Goal: Task Accomplishment & Management: Use online tool/utility

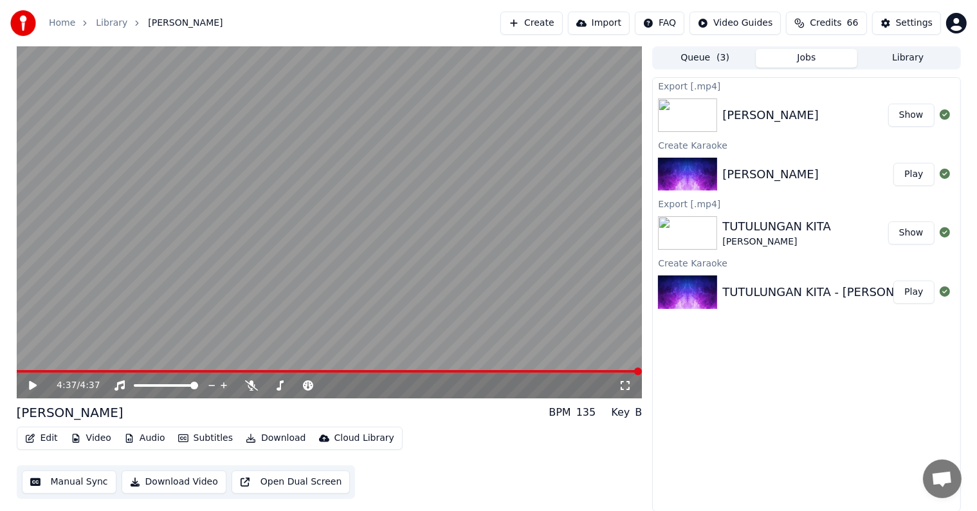
click at [556, 21] on button "Create" at bounding box center [531, 23] width 62 height 23
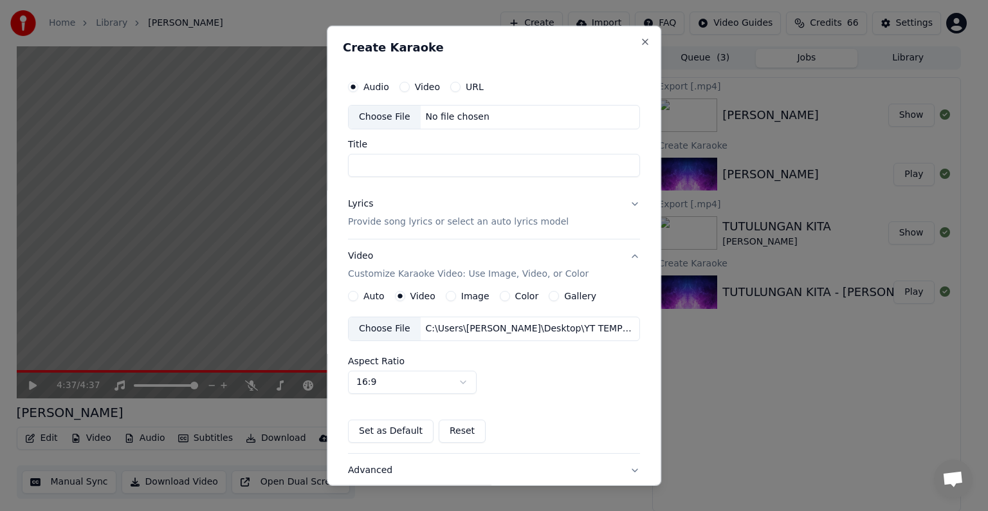
click at [374, 111] on div "Choose File" at bounding box center [385, 116] width 72 height 23
drag, startPoint x: 405, startPoint y: 165, endPoint x: 339, endPoint y: 161, distance: 66.3
click at [339, 161] on div "**********" at bounding box center [494, 256] width 334 height 460
type input "*"
type input "********"
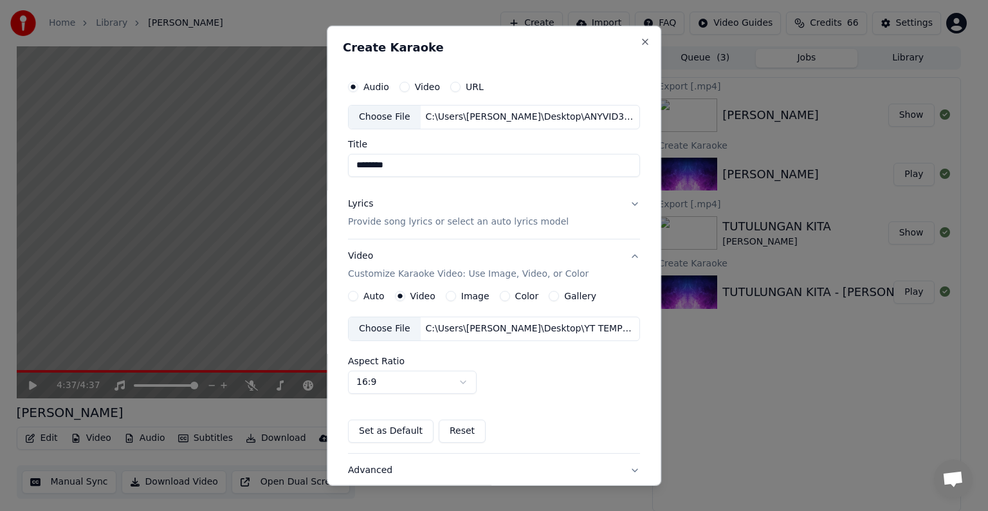
click at [371, 219] on p "Provide song lyrics or select an auto lyrics model" at bounding box center [458, 221] width 221 height 13
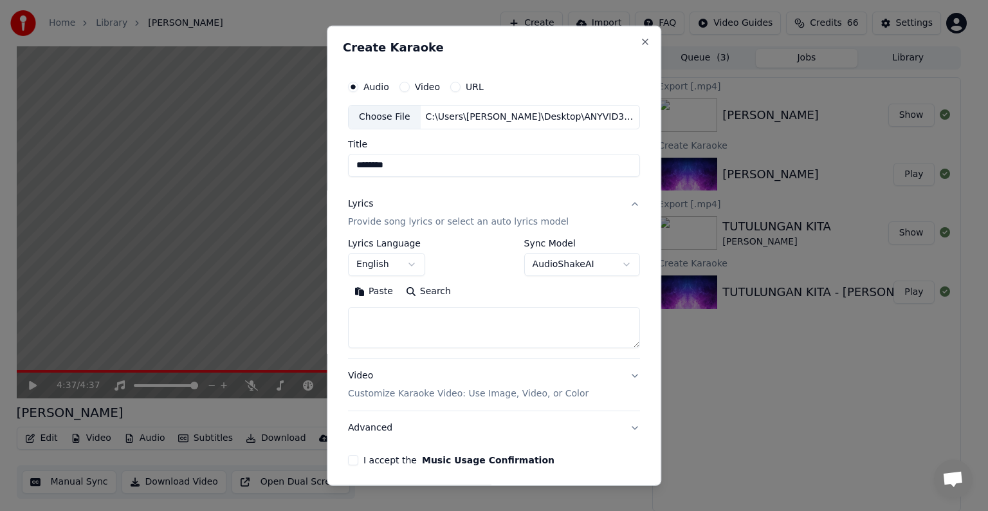
click at [371, 319] on textarea at bounding box center [494, 327] width 292 height 41
paste textarea "**********"
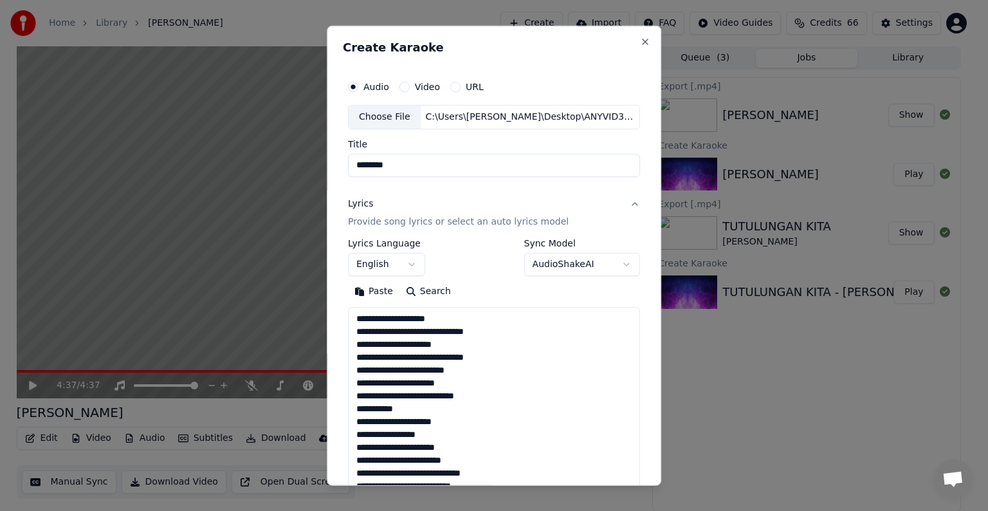
scroll to position [479, 0]
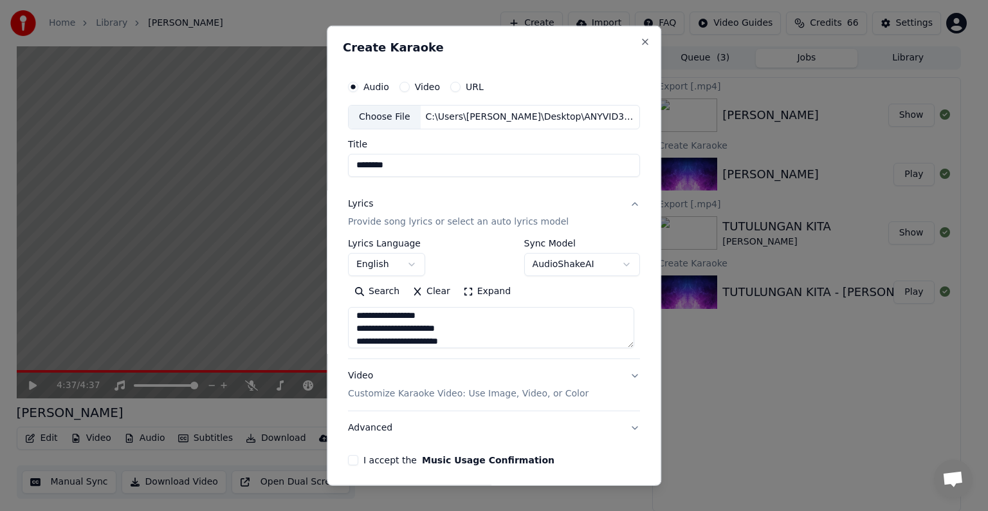
type textarea "**********"
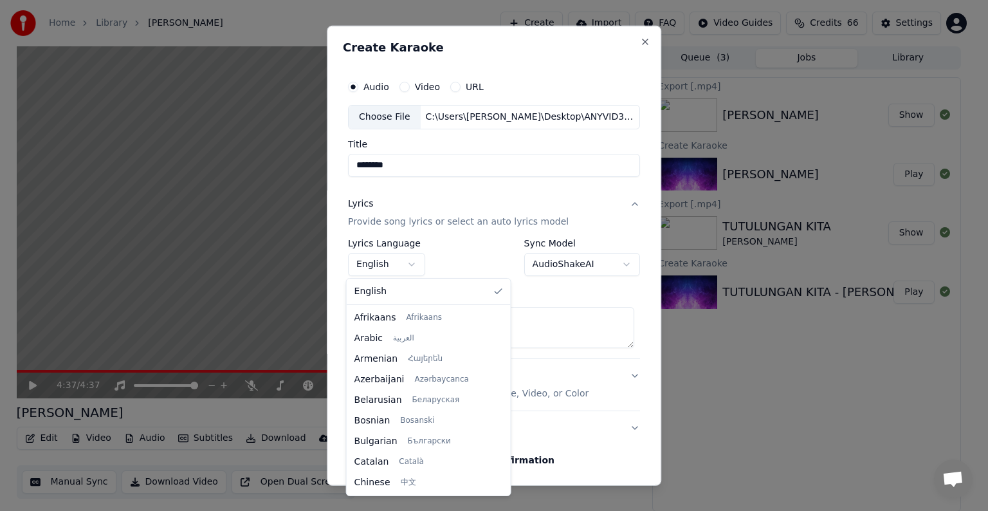
click at [407, 264] on body "**********" at bounding box center [488, 255] width 977 height 511
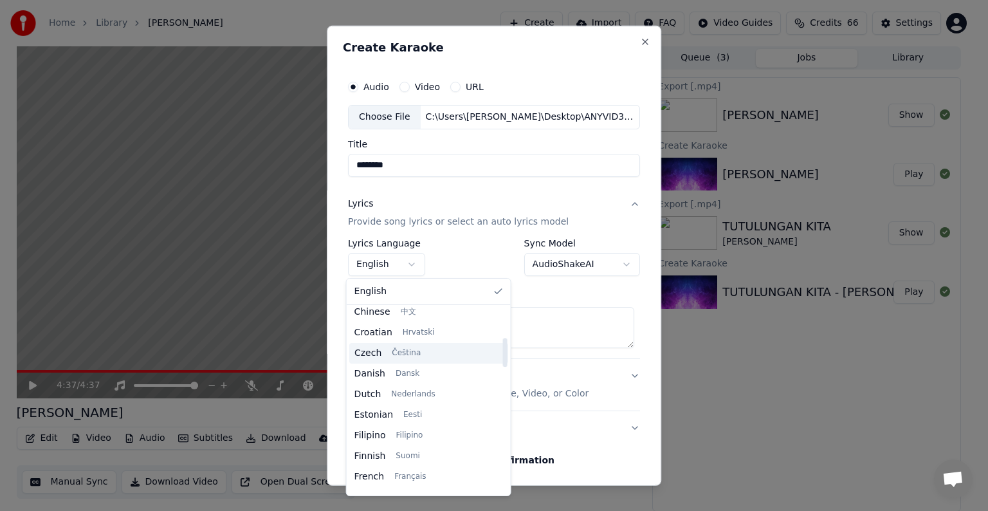
scroll to position [193, 0]
select select "**"
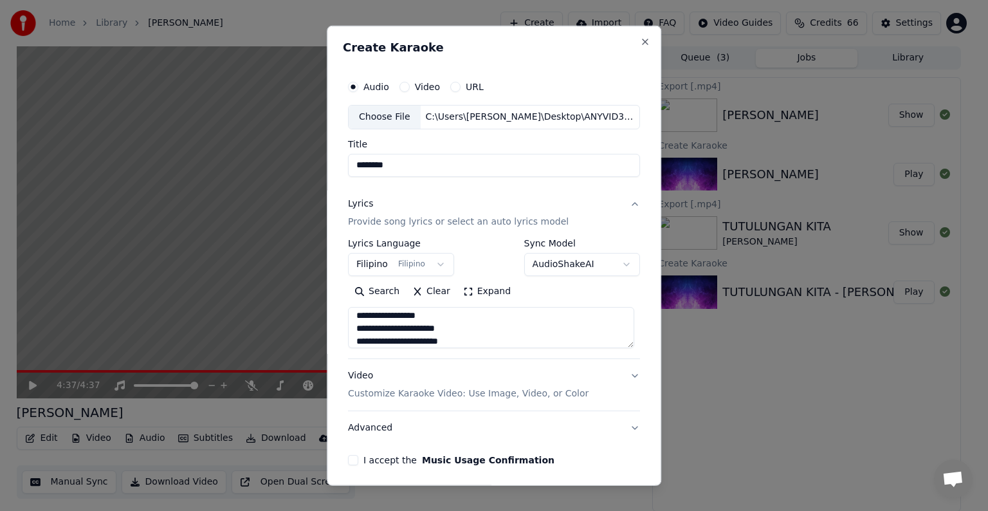
scroll to position [49, 0]
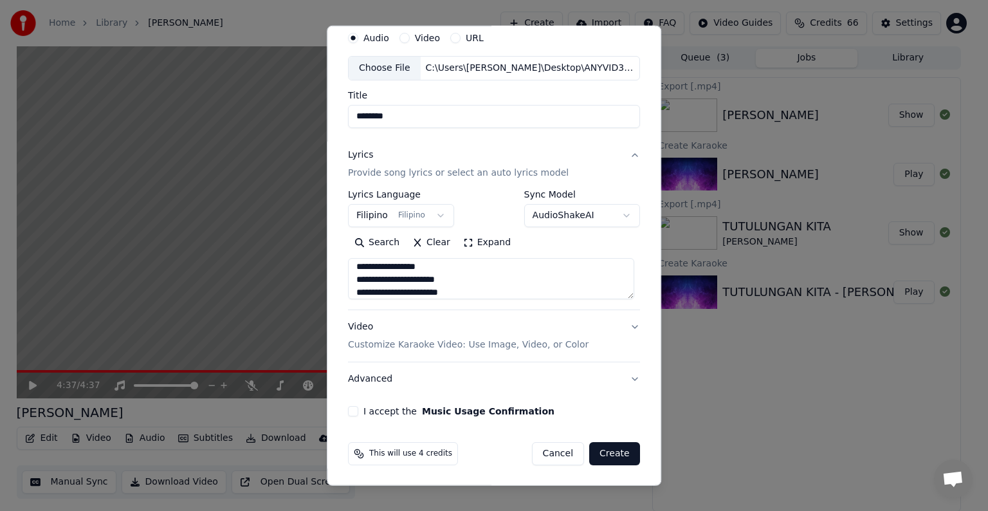
click at [414, 344] on p "Customize Karaoke Video: Use Image, Video, or Color" at bounding box center [468, 344] width 241 height 13
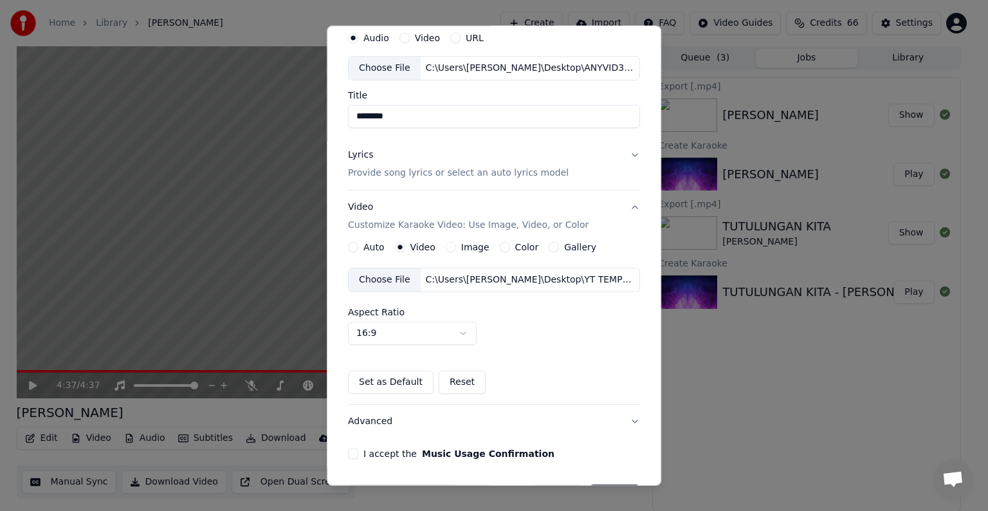
click at [386, 277] on div "Choose File" at bounding box center [385, 279] width 72 height 23
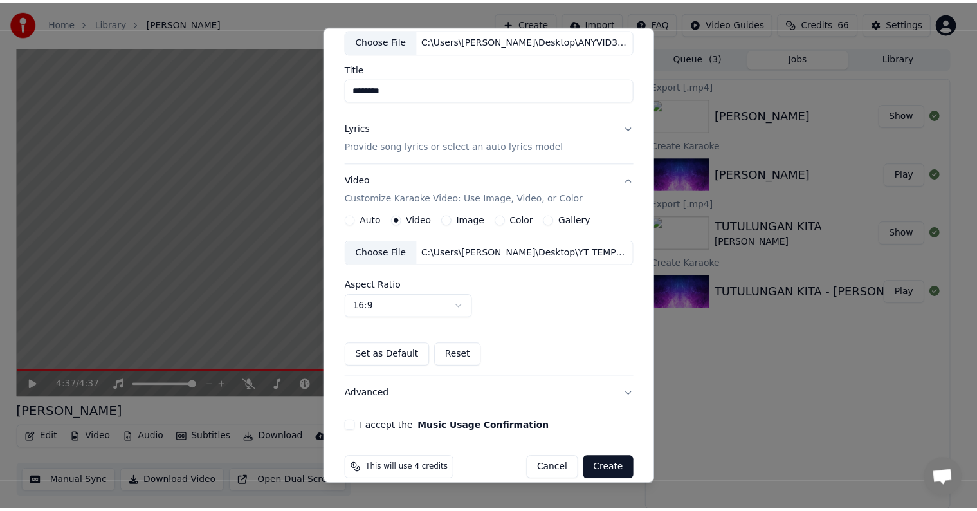
scroll to position [91, 0]
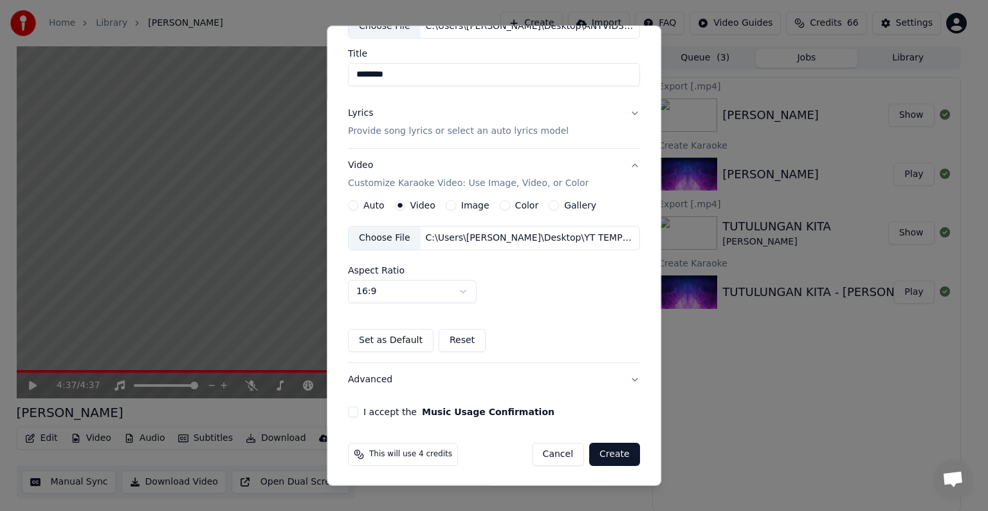
click at [351, 410] on button "I accept the Music Usage Confirmation" at bounding box center [353, 412] width 10 height 10
click at [601, 449] on button "Create" at bounding box center [614, 454] width 51 height 23
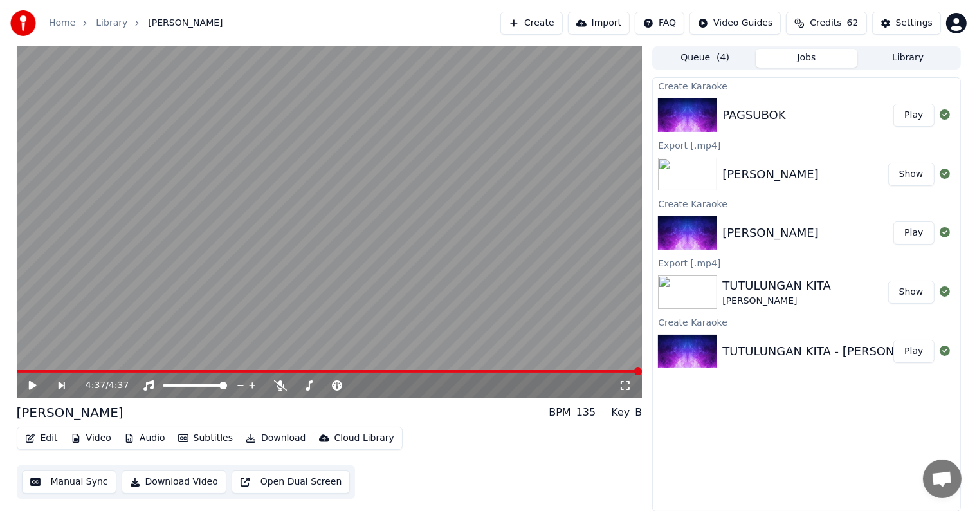
click at [919, 111] on button "Play" at bounding box center [913, 115] width 41 height 23
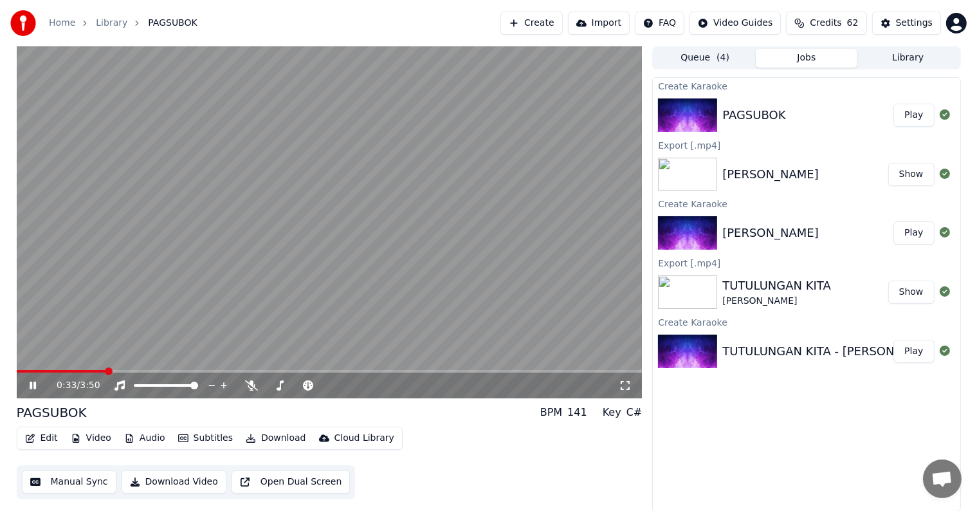
click at [105, 371] on span at bounding box center [330, 371] width 626 height 3
click at [163, 482] on button "Download Video" at bounding box center [174, 481] width 105 height 23
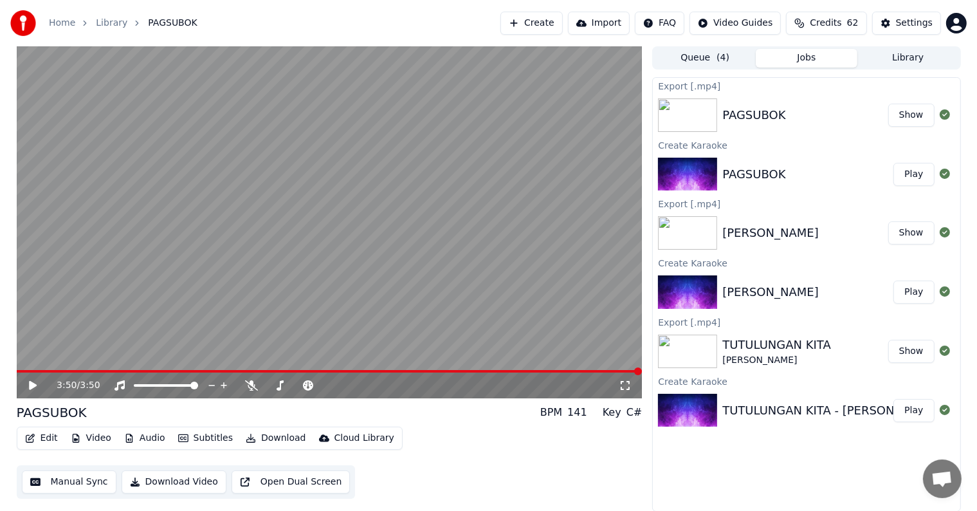
click at [773, 175] on div "PAGSUBOK" at bounding box center [753, 174] width 63 height 18
click at [49, 440] on button "Edit" at bounding box center [41, 438] width 43 height 18
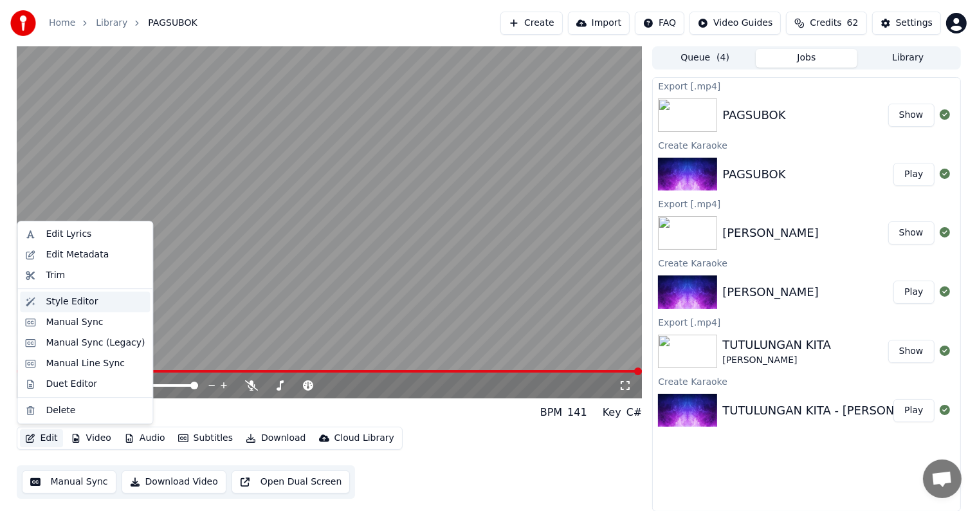
click at [71, 300] on div "Style Editor" at bounding box center [72, 301] width 52 height 13
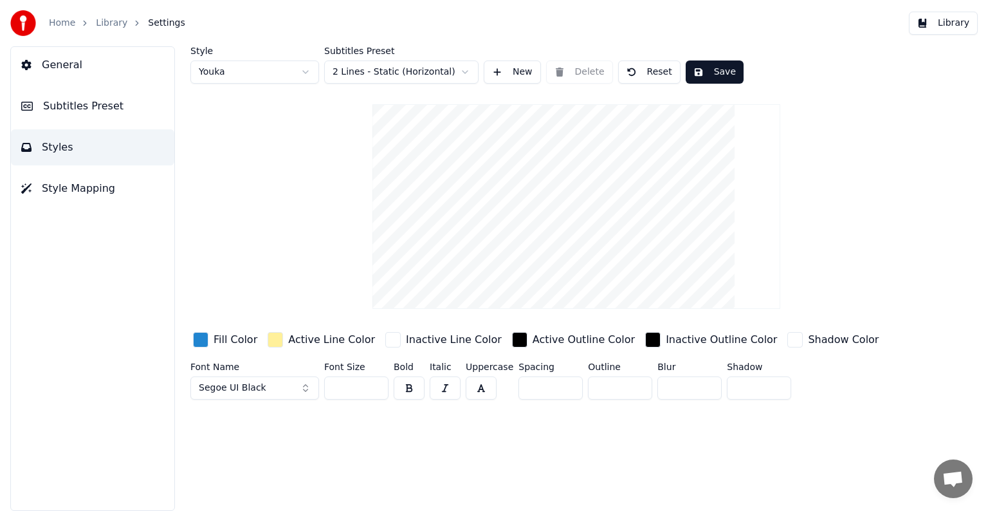
click at [69, 100] on span "Subtitles Preset" at bounding box center [83, 105] width 80 height 15
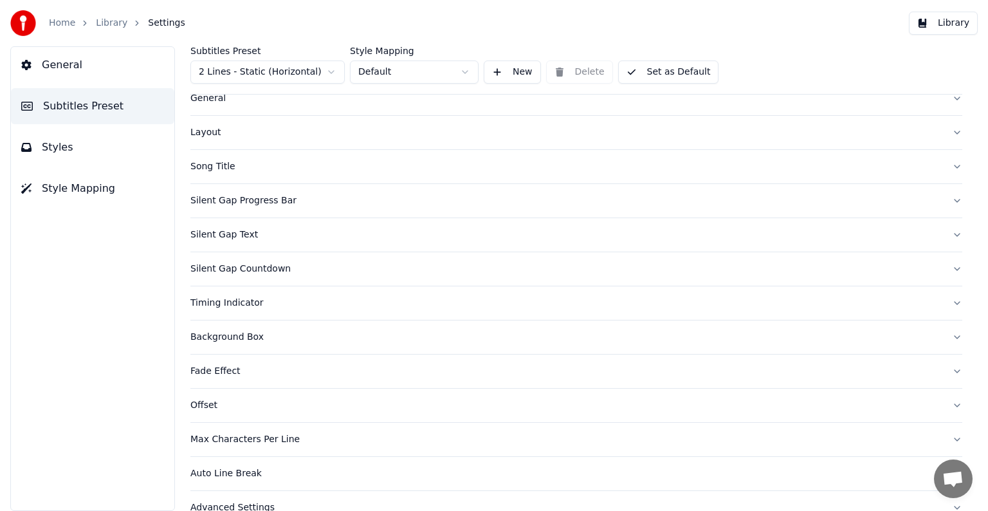
scroll to position [60, 0]
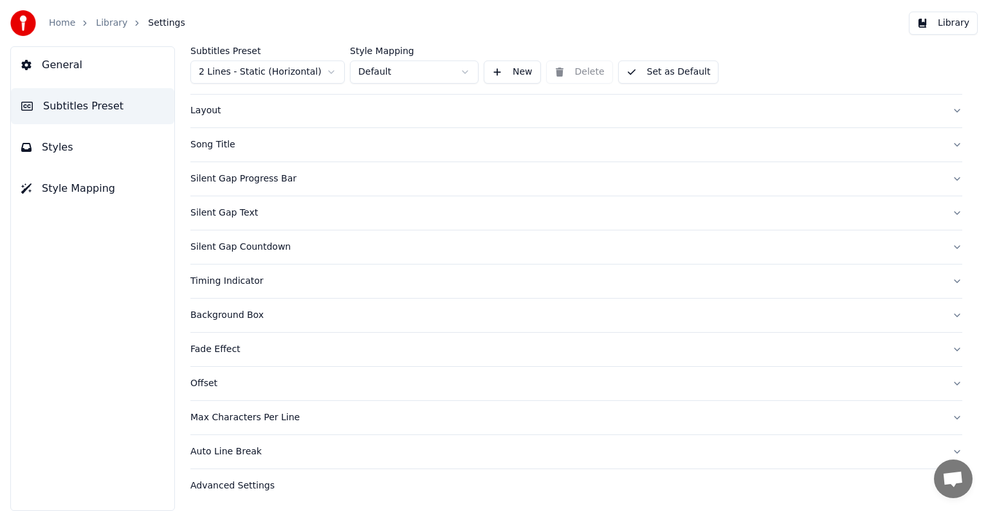
click at [232, 178] on div "Silent Gap Progress Bar" at bounding box center [565, 178] width 751 height 13
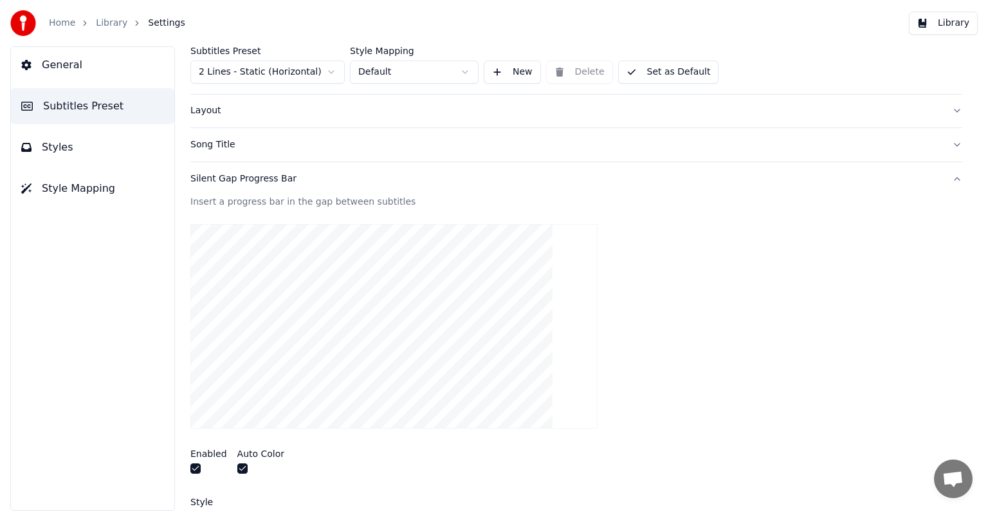
scroll to position [125, 0]
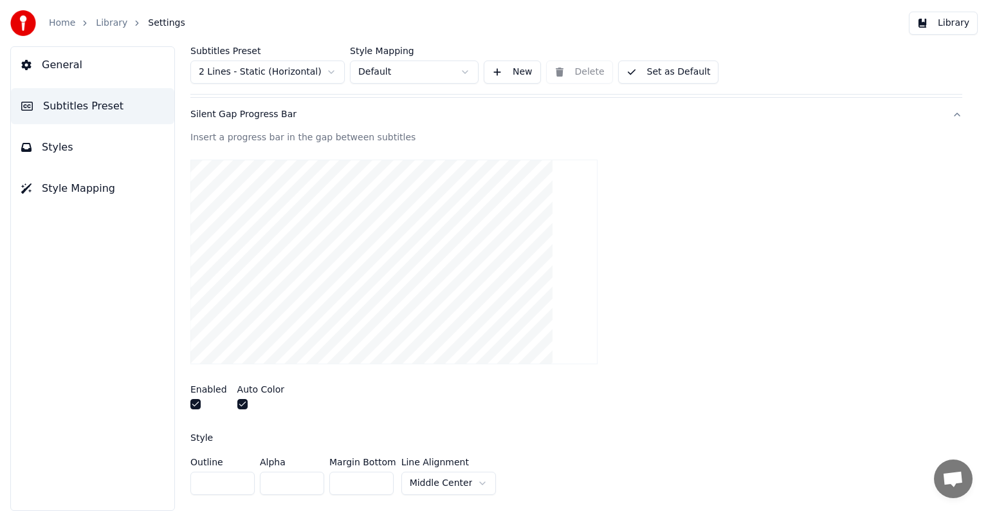
click at [205, 111] on div "Silent Gap Progress Bar" at bounding box center [565, 114] width 751 height 13
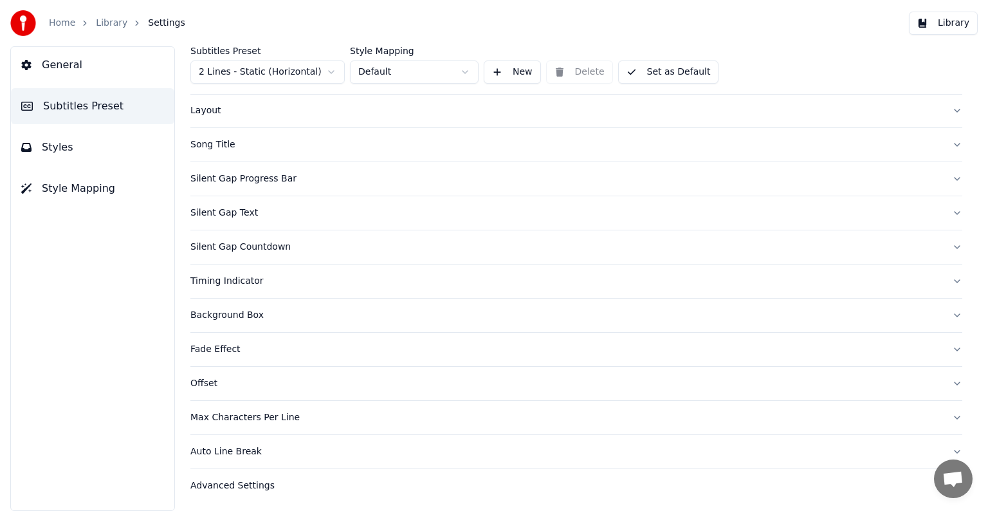
click at [211, 212] on div "Silent Gap Text" at bounding box center [565, 212] width 751 height 13
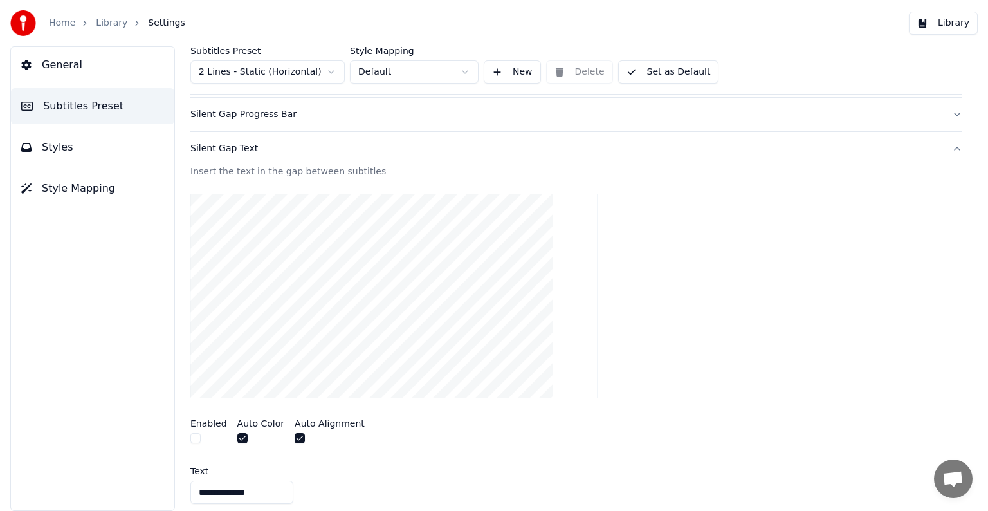
scroll to position [189, 0]
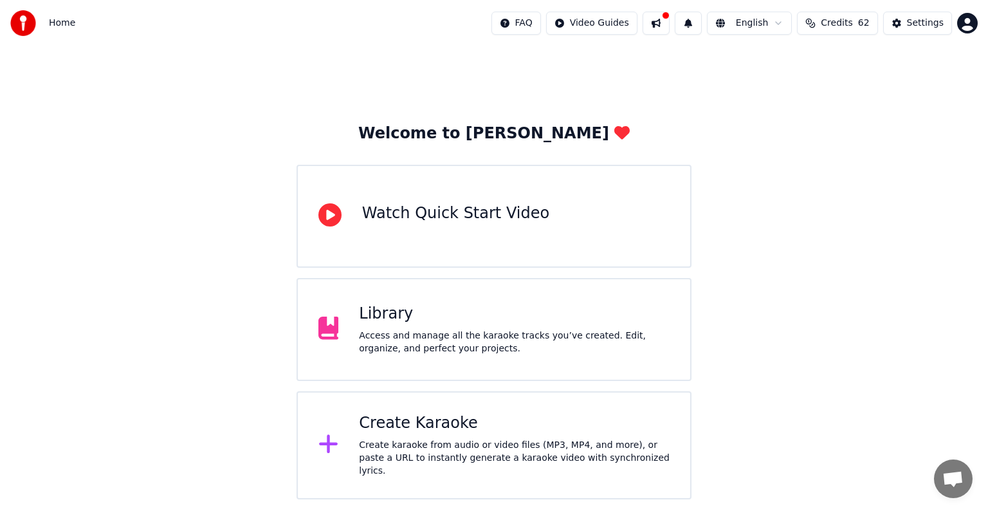
click at [400, 311] on div "Library" at bounding box center [514, 314] width 311 height 21
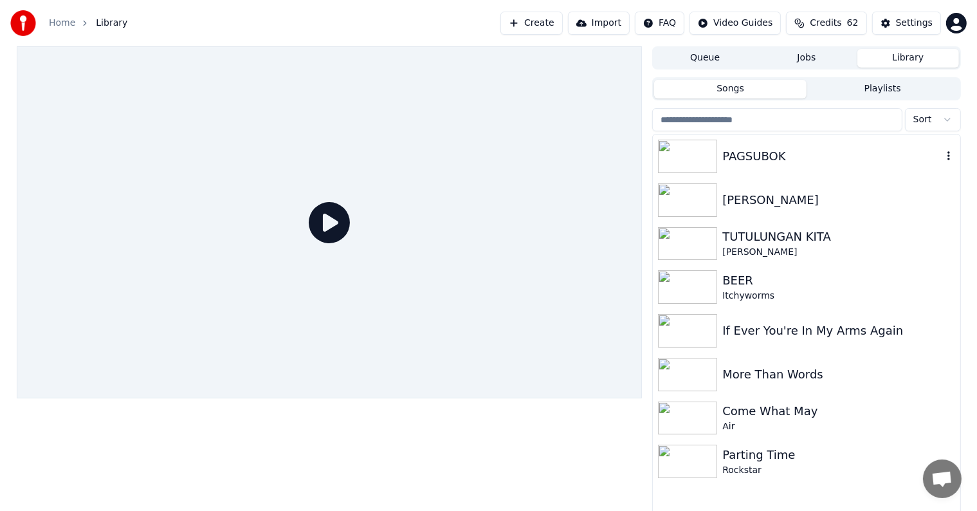
click at [765, 156] on div "PAGSUBOK" at bounding box center [831, 156] width 219 height 18
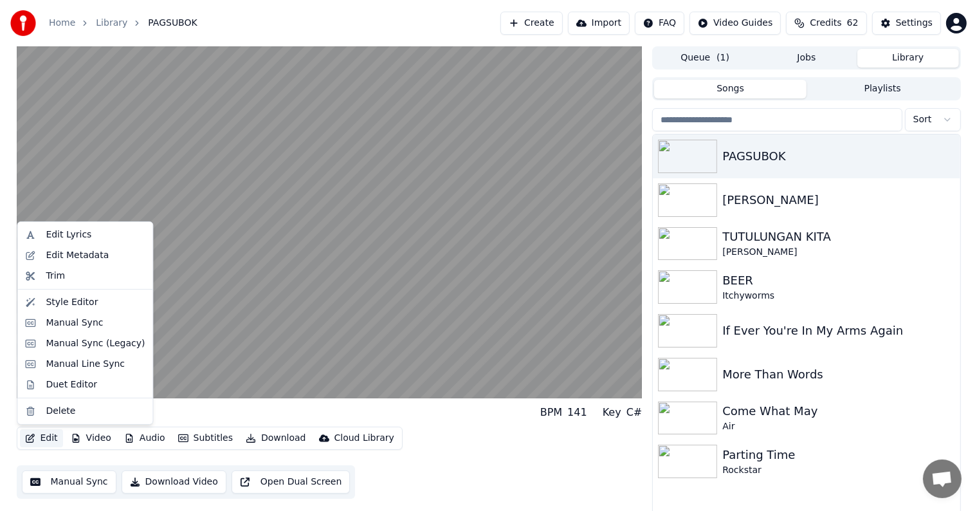
click at [46, 440] on button "Edit" at bounding box center [41, 438] width 43 height 18
click at [59, 304] on div "Style Editor" at bounding box center [72, 302] width 52 height 13
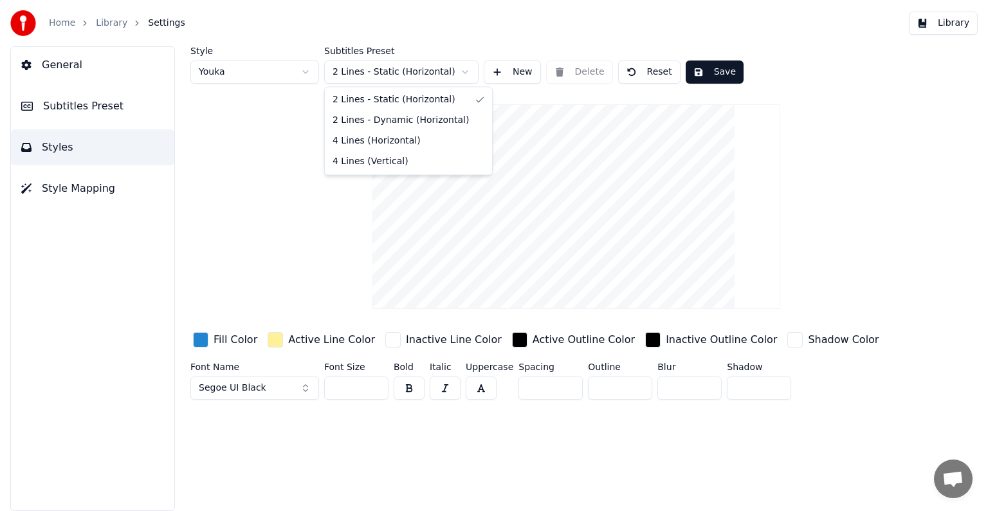
click at [467, 71] on html "Home Library Settings Library General Subtitles Preset Styles Style Mapping Sty…" at bounding box center [494, 255] width 988 height 511
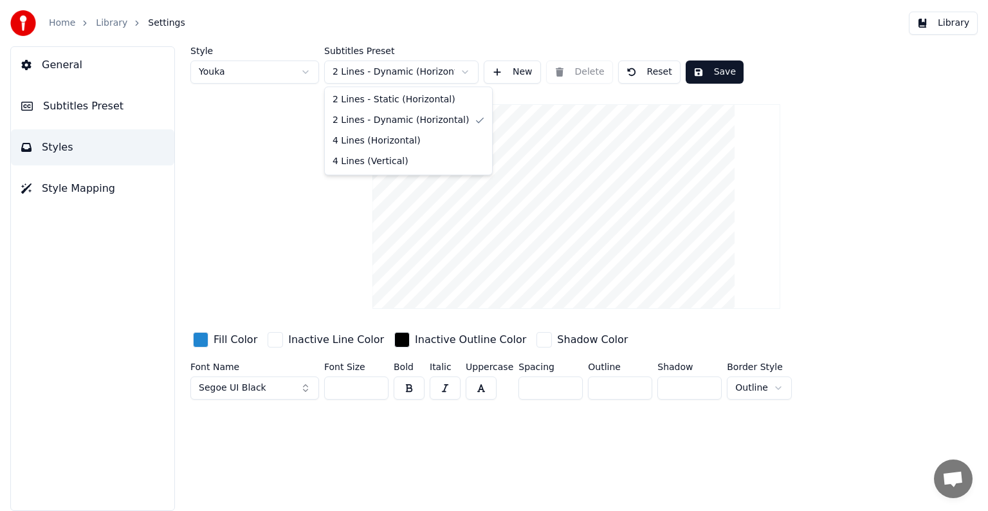
click at [463, 69] on html "Home Library Settings Library General Subtitles Preset Styles Style Mapping Sty…" at bounding box center [494, 255] width 988 height 511
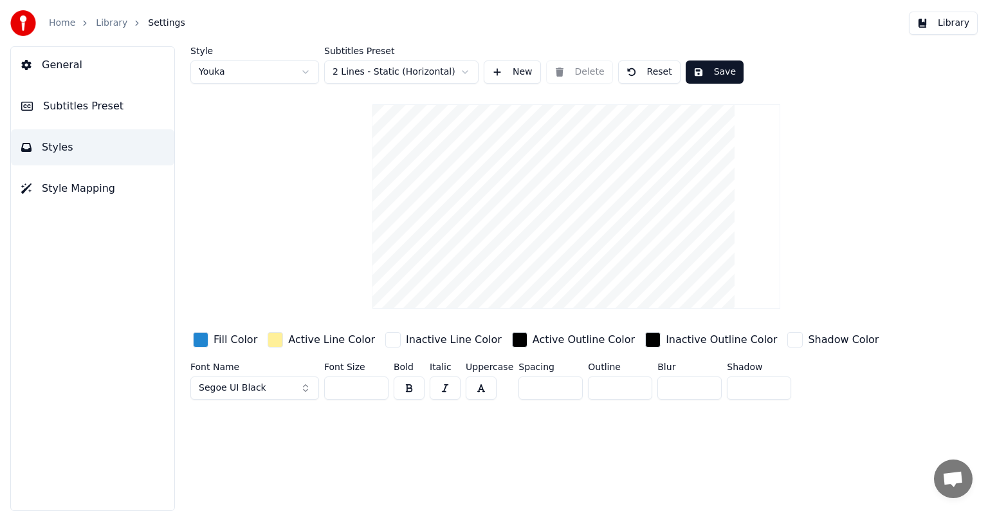
click at [51, 188] on span "Style Mapping" at bounding box center [78, 188] width 73 height 15
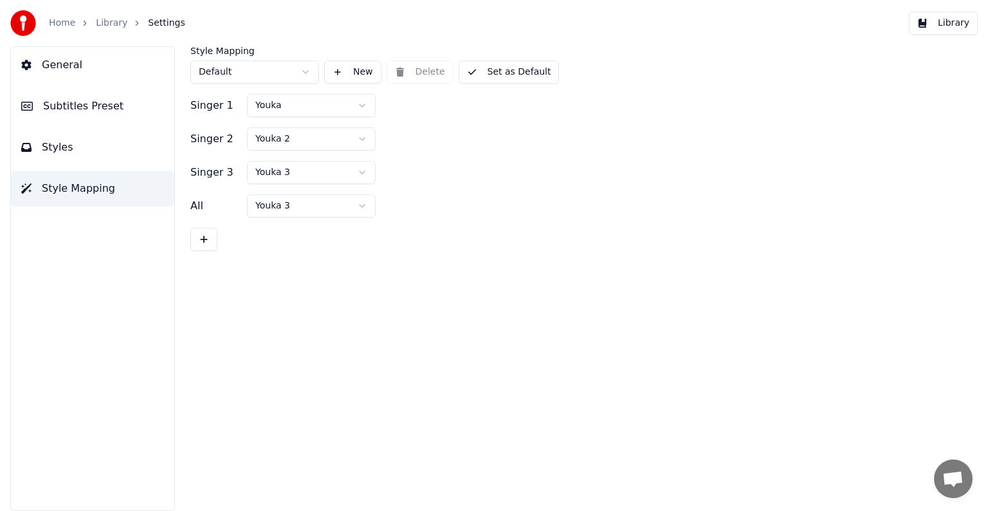
click at [85, 110] on span "Subtitles Preset" at bounding box center [83, 105] width 80 height 15
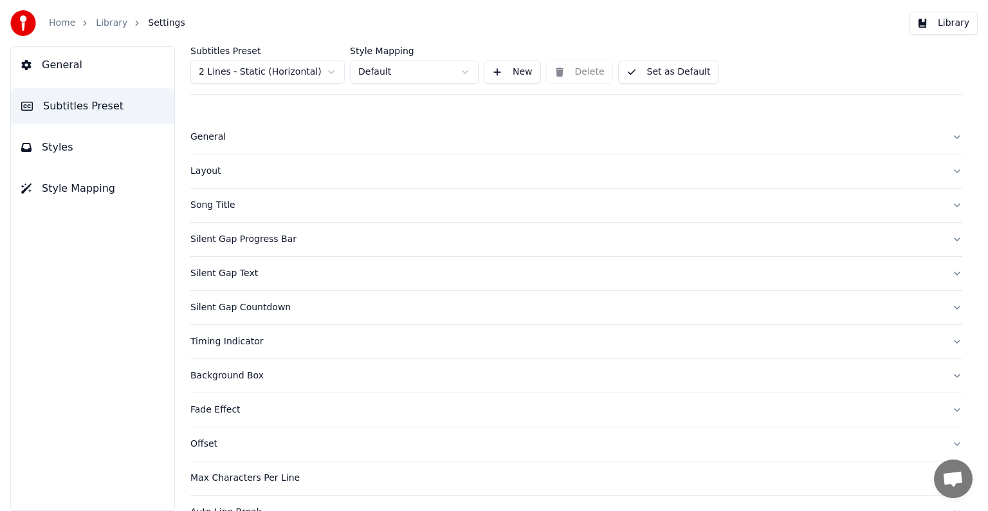
scroll to position [60, 0]
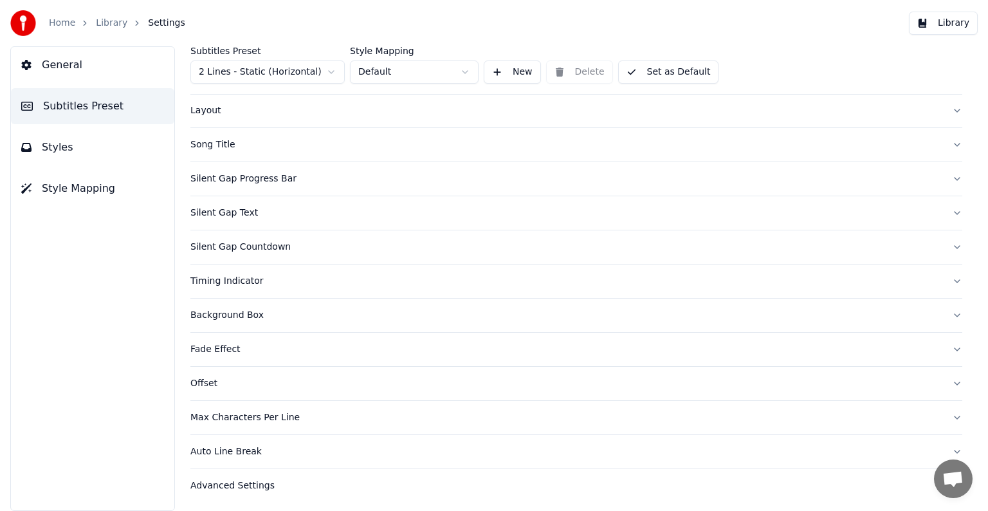
click at [105, 23] on link "Library" at bounding box center [112, 23] width 32 height 13
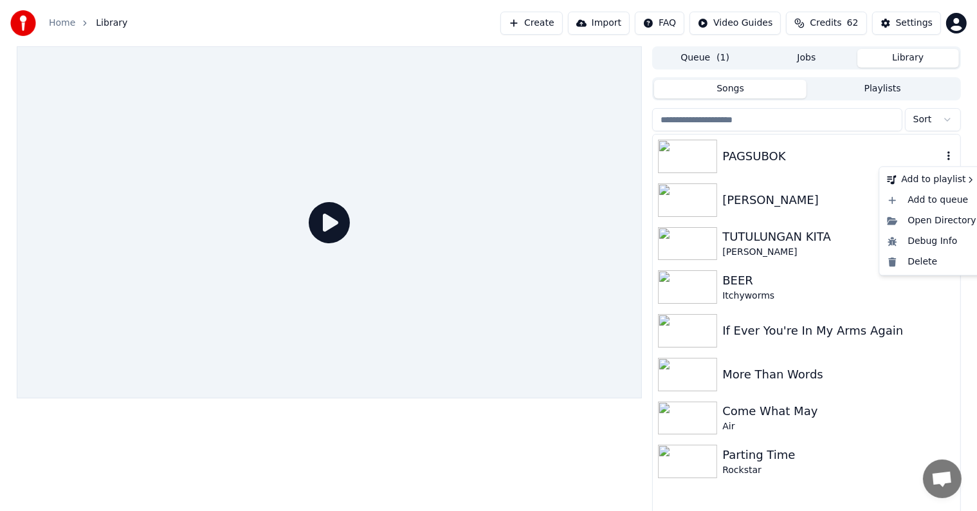
click at [947, 157] on icon "button" at bounding box center [948, 156] width 13 height 10
click at [918, 261] on div "Delete" at bounding box center [931, 262] width 99 height 21
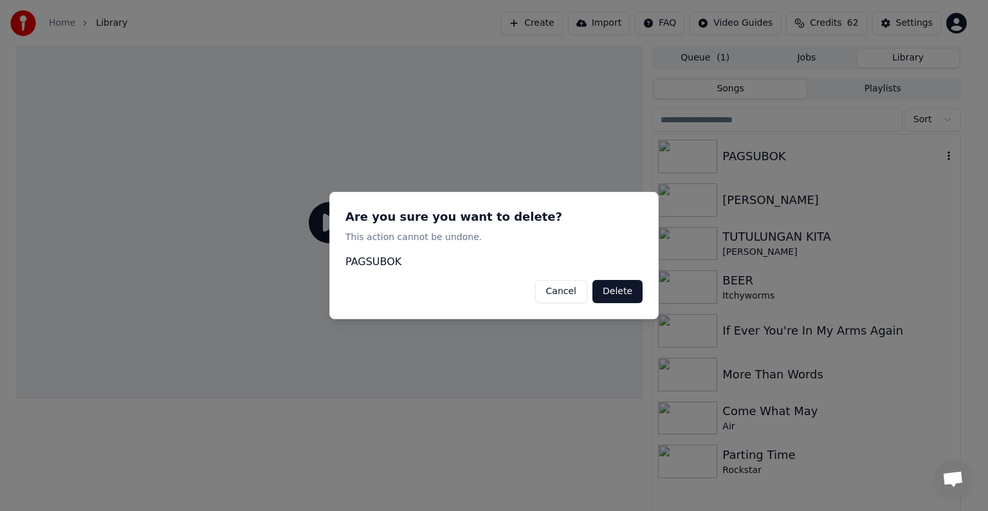
click at [603, 293] on button "Delete" at bounding box center [617, 291] width 50 height 23
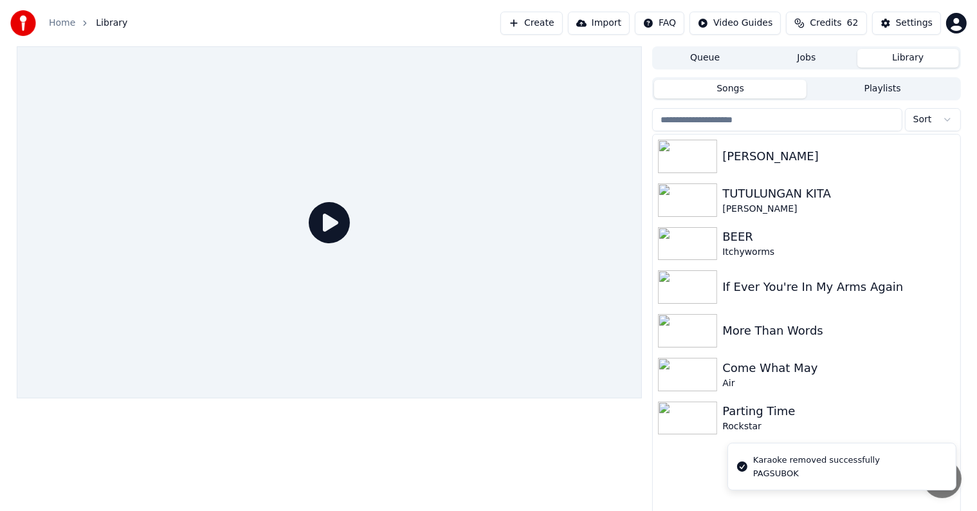
click at [545, 22] on button "Create" at bounding box center [531, 23] width 62 height 23
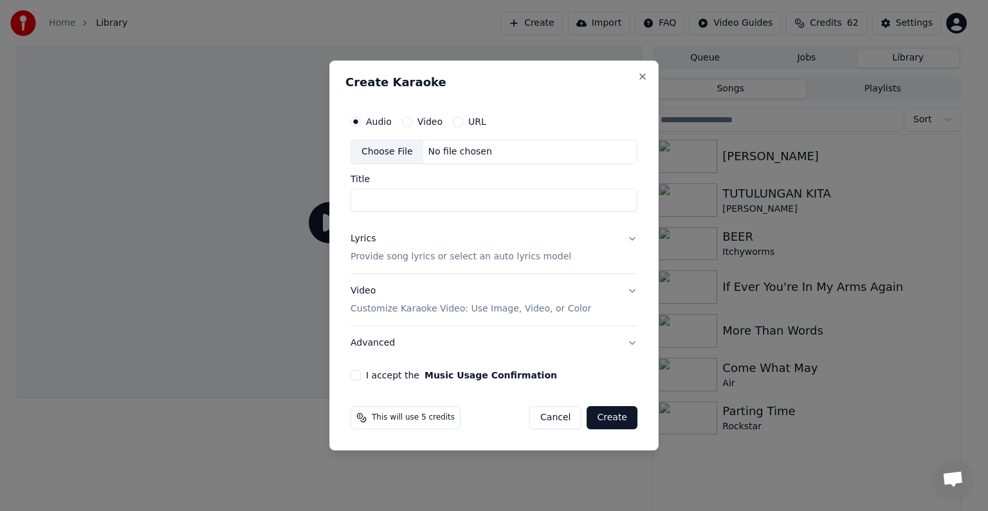
click at [376, 149] on div "Choose File" at bounding box center [387, 151] width 72 height 23
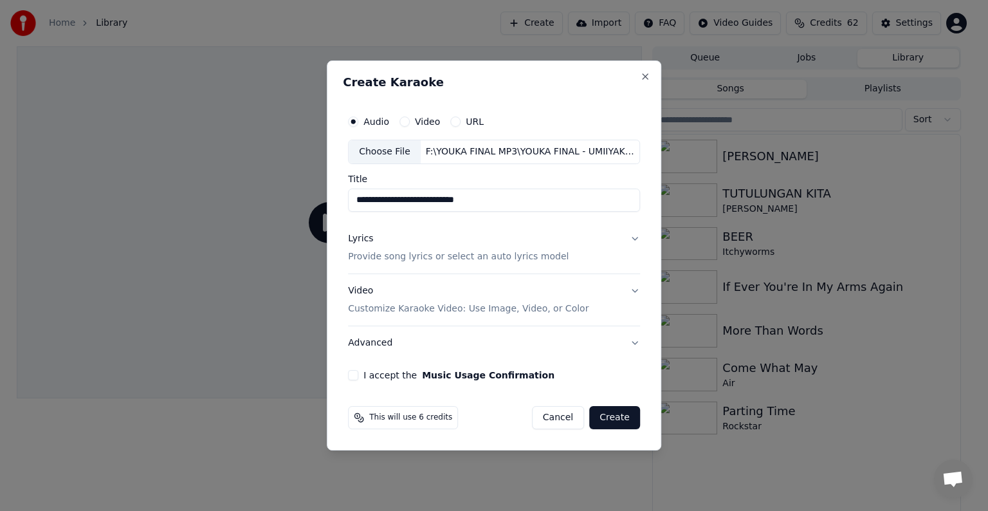
drag, startPoint x: 419, startPoint y: 201, endPoint x: 343, endPoint y: 199, distance: 75.9
click at [343, 199] on div "**********" at bounding box center [494, 255] width 334 height 390
type input "**********"
click at [395, 257] on p "Provide song lyrics or select an auto lyrics model" at bounding box center [458, 256] width 221 height 13
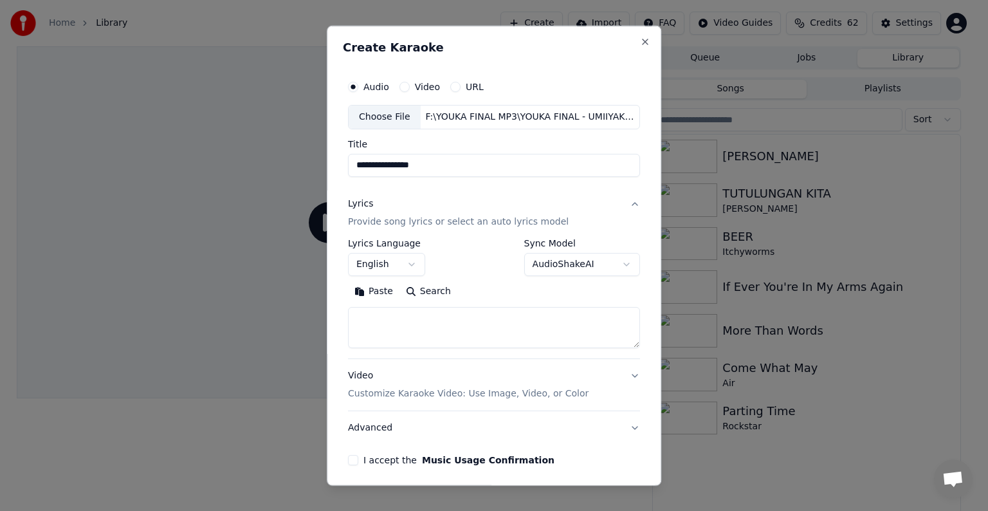
click at [368, 334] on textarea at bounding box center [494, 327] width 292 height 41
paste textarea "**********"
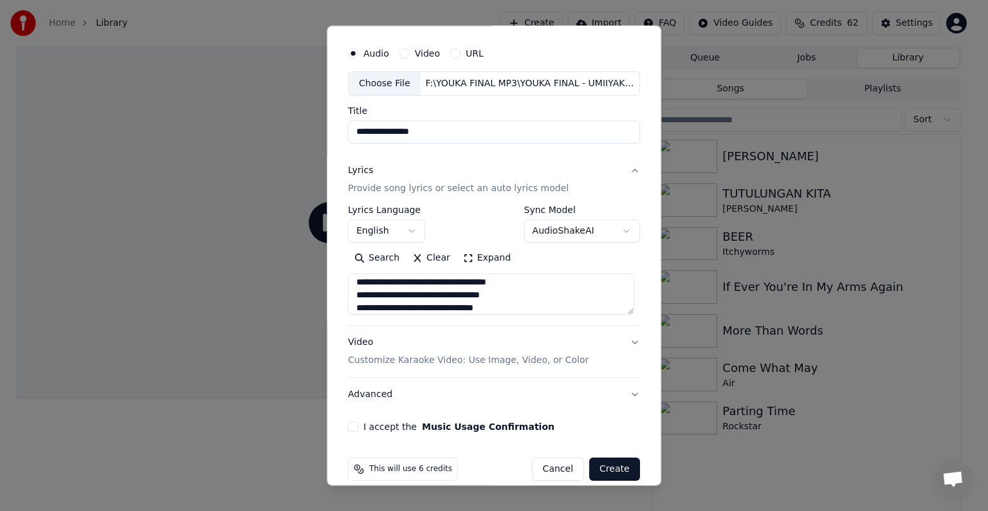
scroll to position [49, 0]
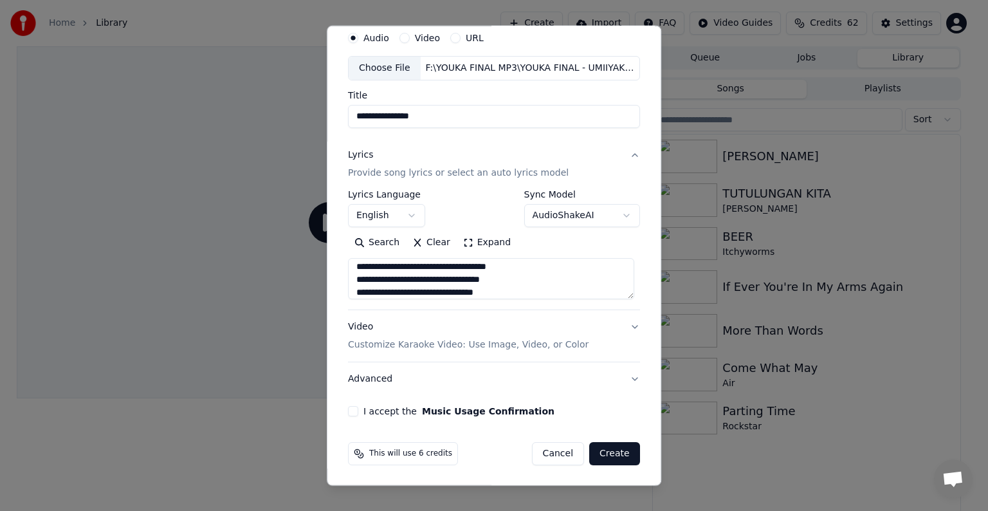
type textarea "**********"
click at [415, 341] on p "Customize Karaoke Video: Use Image, Video, or Color" at bounding box center [468, 344] width 241 height 13
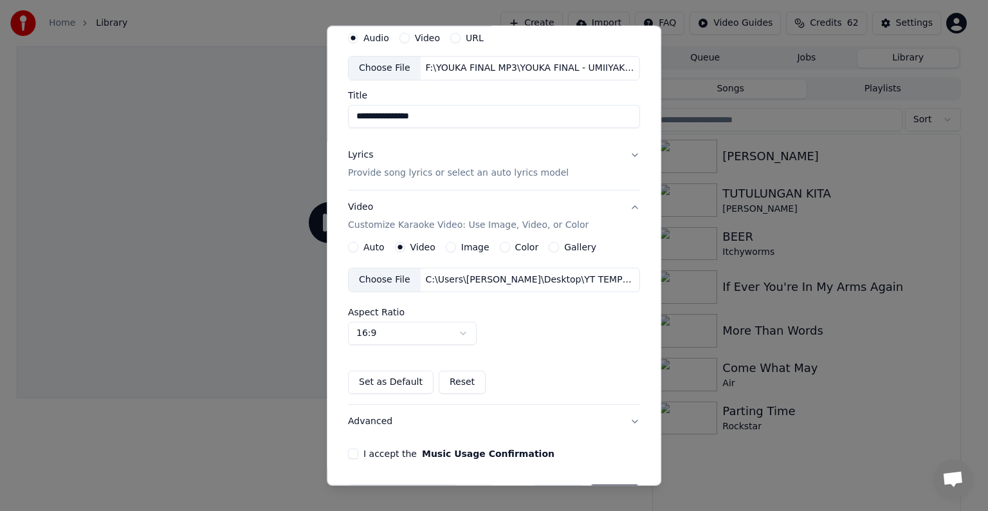
click at [382, 276] on div "Choose File" at bounding box center [385, 279] width 72 height 23
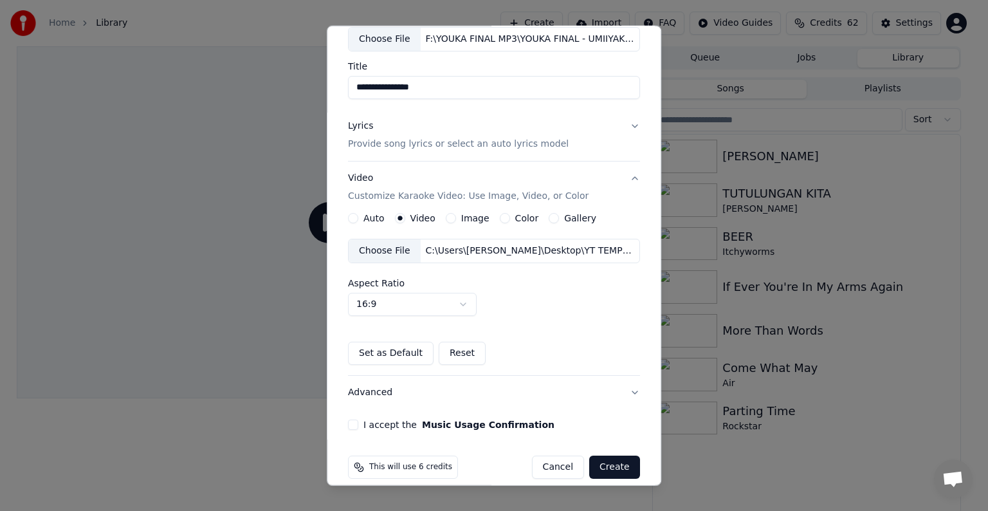
scroll to position [91, 0]
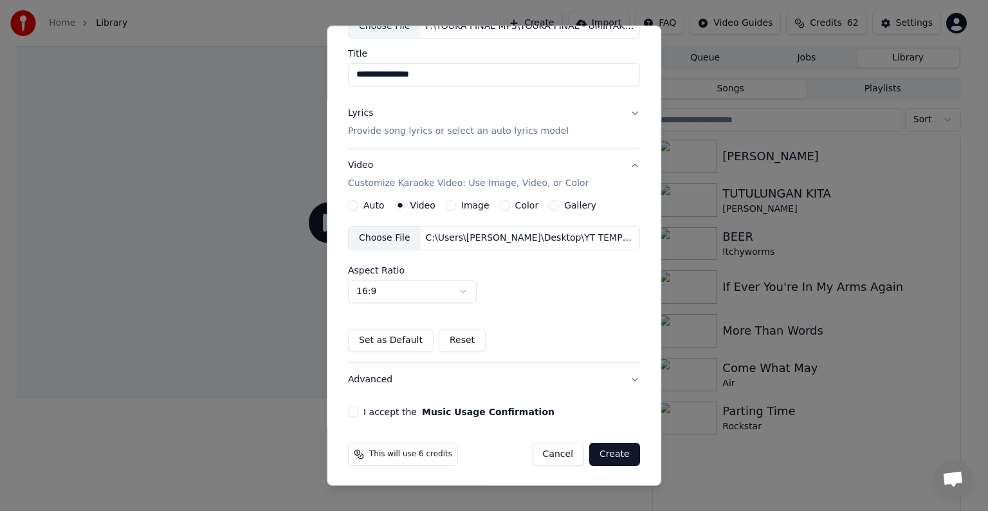
click at [350, 409] on button "I accept the Music Usage Confirmation" at bounding box center [353, 412] width 10 height 10
click at [606, 450] on button "Create" at bounding box center [614, 454] width 51 height 23
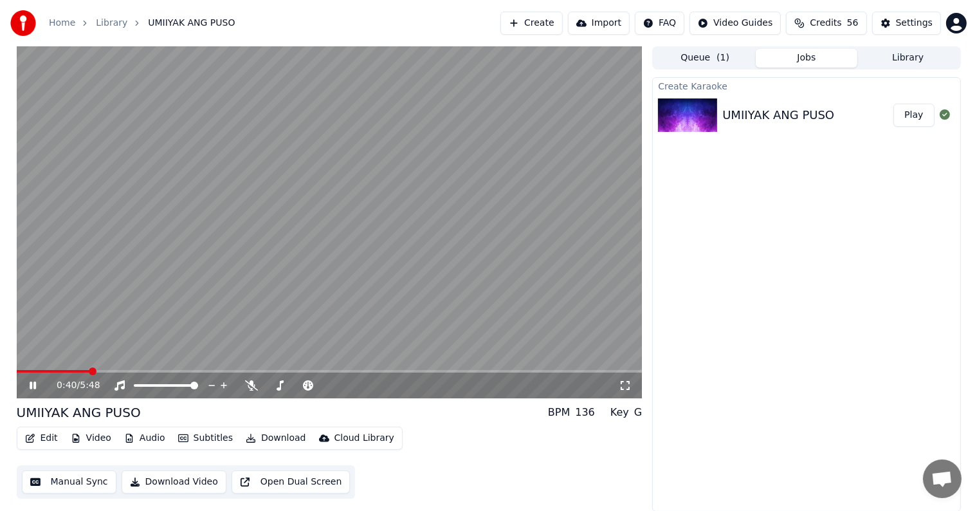
click at [34, 385] on icon at bounding box center [33, 385] width 6 height 8
click at [917, 118] on button "Play" at bounding box center [913, 115] width 41 height 23
click at [174, 481] on button "Download Video" at bounding box center [174, 481] width 105 height 23
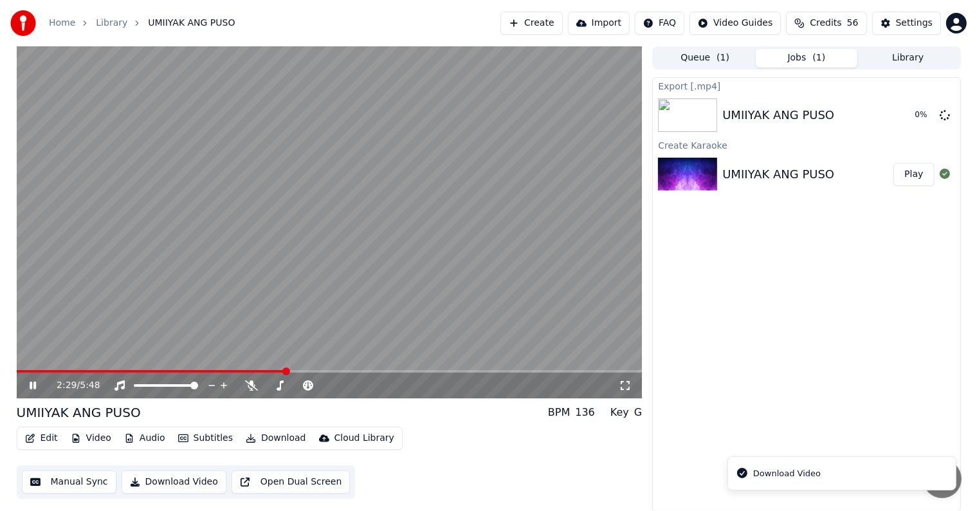
click at [33, 381] on icon at bounding box center [33, 385] width 6 height 8
click at [553, 22] on button "Create" at bounding box center [531, 23] width 62 height 23
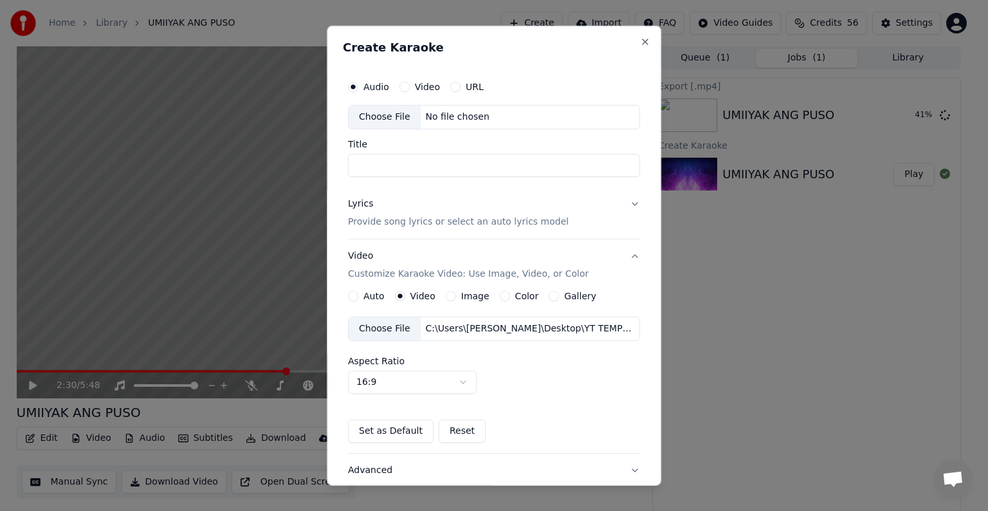
click at [372, 117] on div "Choose File" at bounding box center [385, 116] width 72 height 23
type input "**********"
click at [399, 221] on p "Provide song lyrics or select an auto lyrics model" at bounding box center [458, 221] width 221 height 13
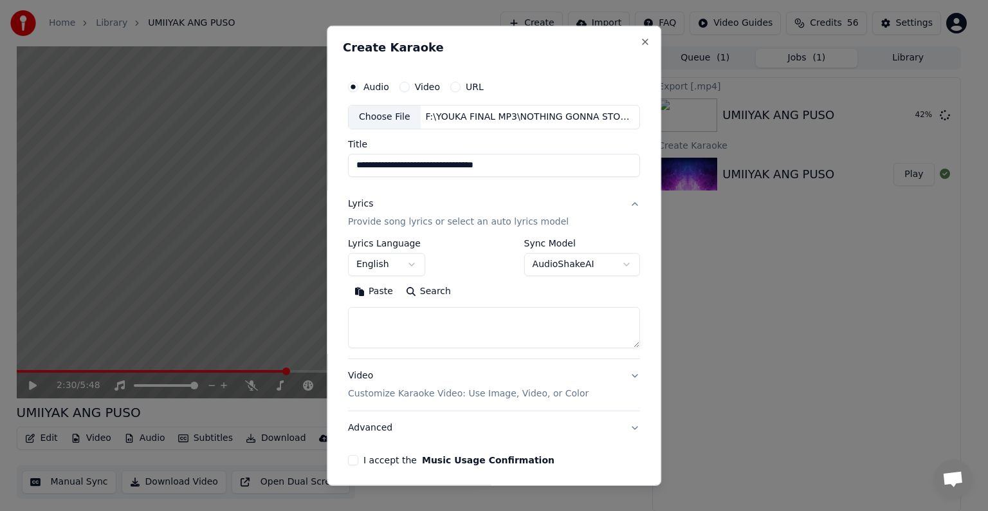
click at [373, 317] on textarea at bounding box center [494, 327] width 292 height 41
paste textarea "**********"
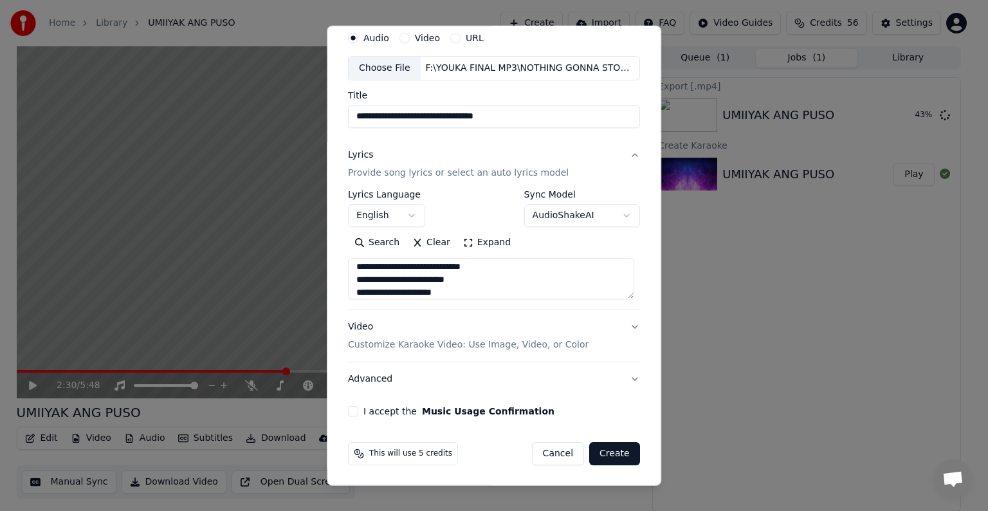
type textarea "**********"
click at [414, 343] on p "Customize Karaoke Video: Use Image, Video, or Color" at bounding box center [468, 344] width 241 height 13
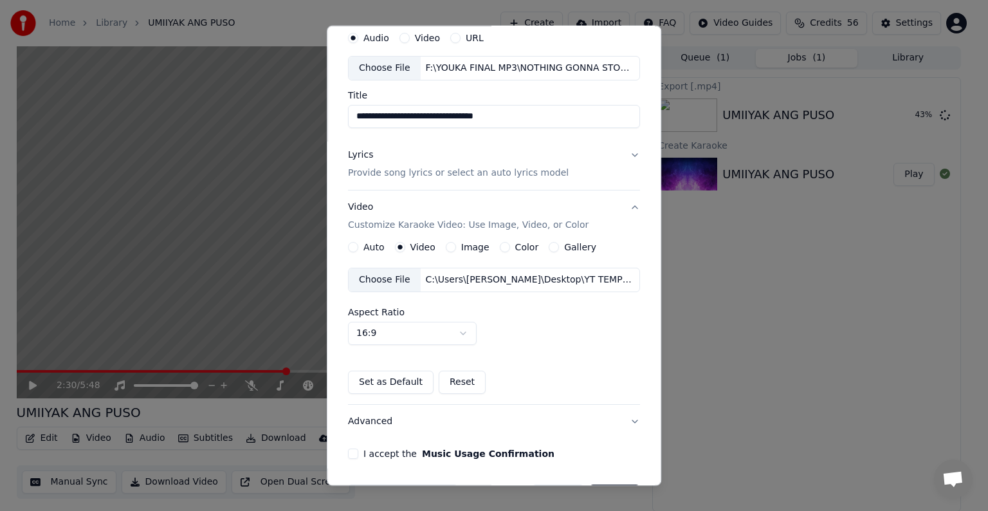
click at [379, 276] on div "Choose File" at bounding box center [385, 279] width 72 height 23
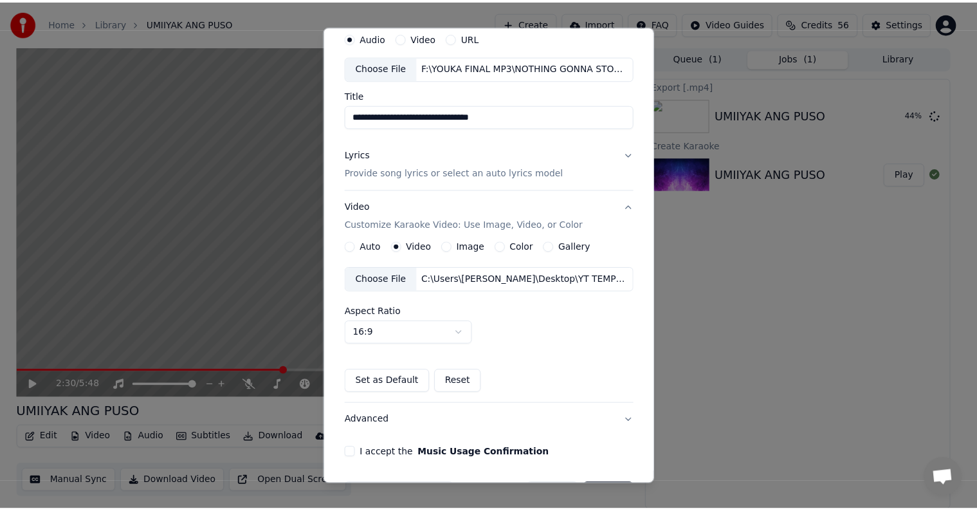
scroll to position [91, 0]
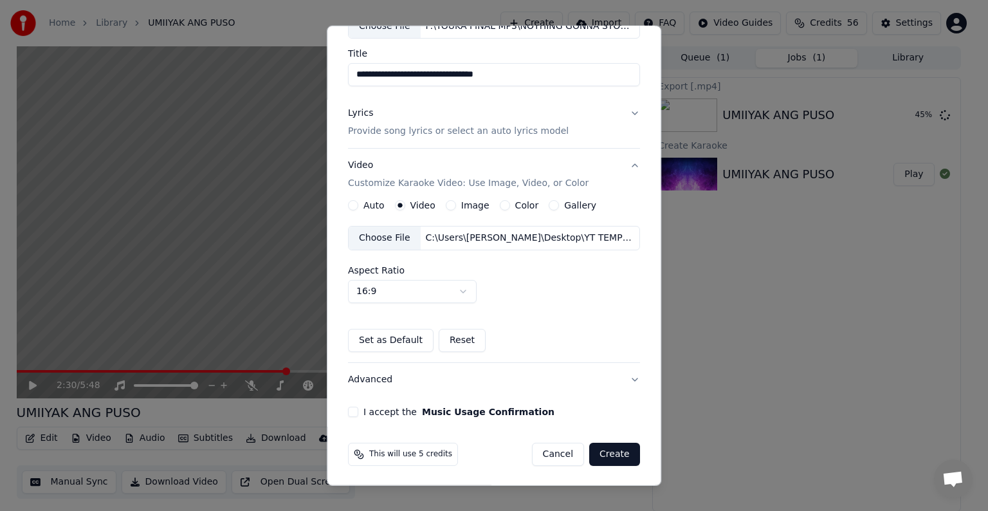
click at [351, 408] on button "I accept the Music Usage Confirmation" at bounding box center [353, 412] width 10 height 10
click at [603, 448] on button "Create" at bounding box center [614, 454] width 51 height 23
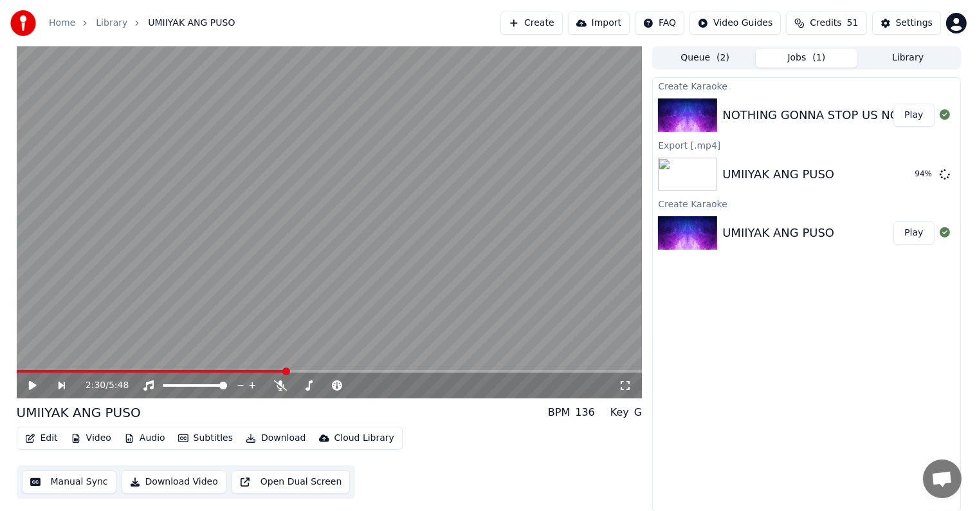
click at [913, 114] on button "Play" at bounding box center [913, 115] width 41 height 23
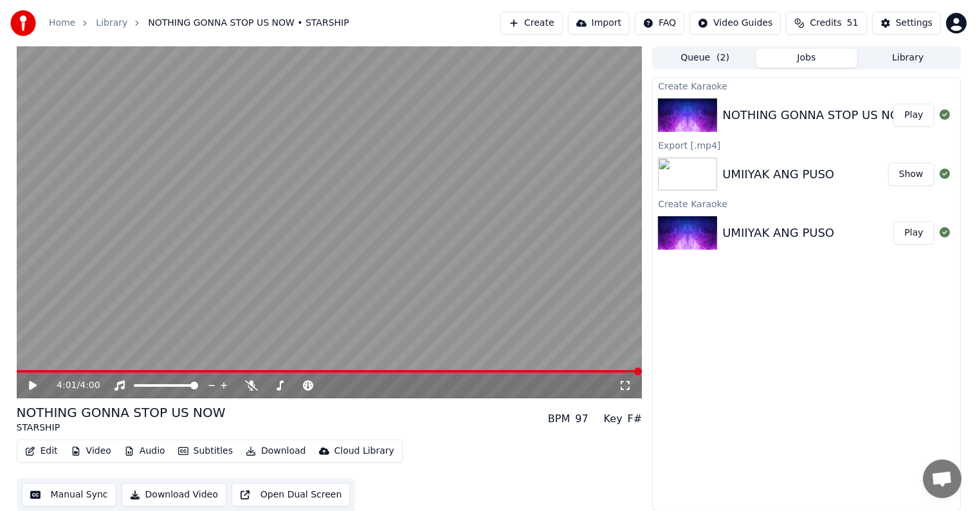
click at [151, 493] on button "Download Video" at bounding box center [174, 494] width 105 height 23
